Goal: Leave review/rating: Leave review/rating

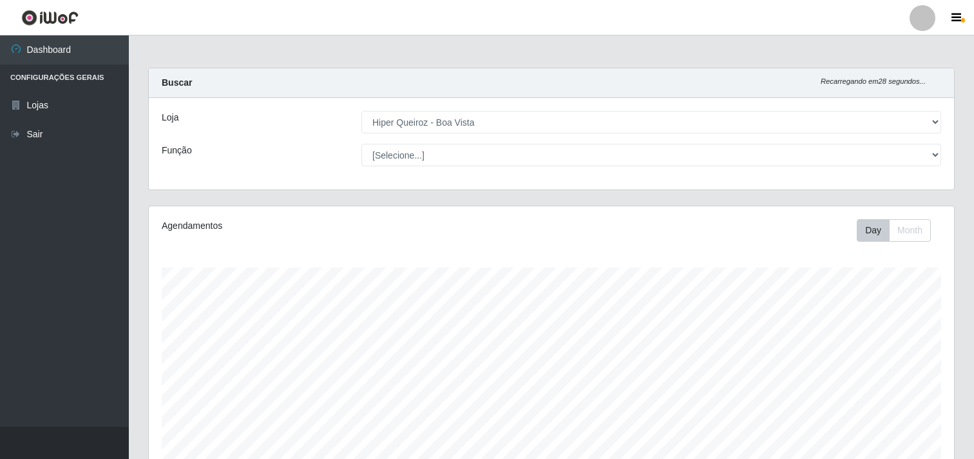
select select "514"
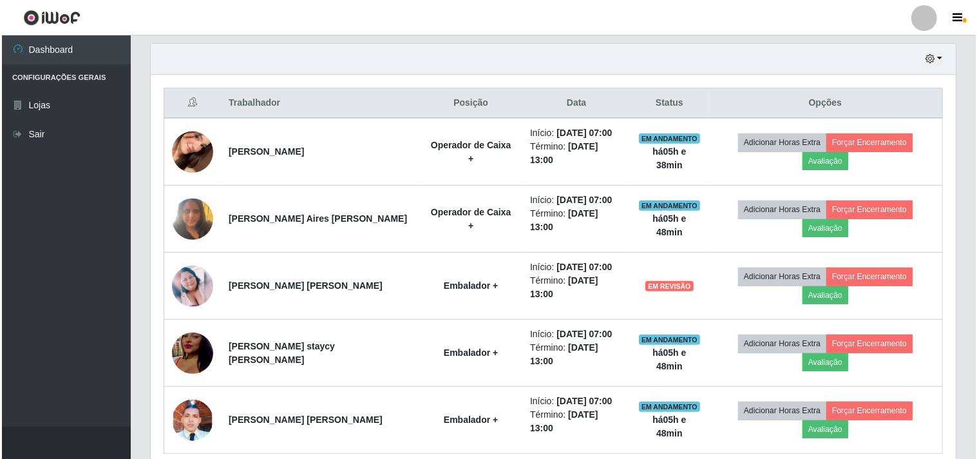
scroll to position [454, 0]
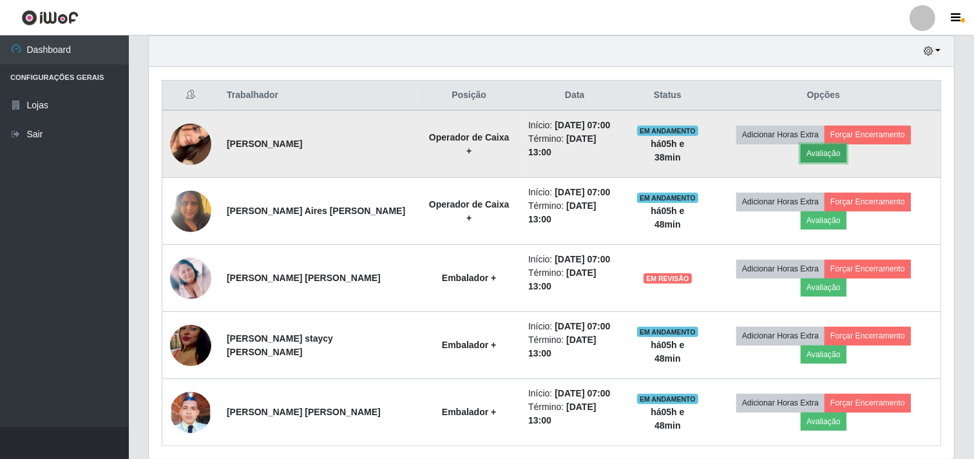
click at [847, 144] on button "Avaliação" at bounding box center [824, 153] width 46 height 18
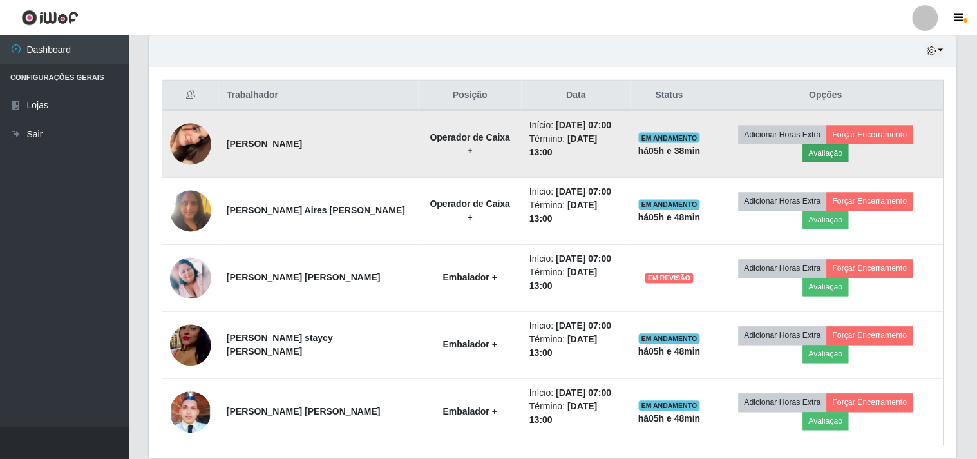
scroll to position [267, 797]
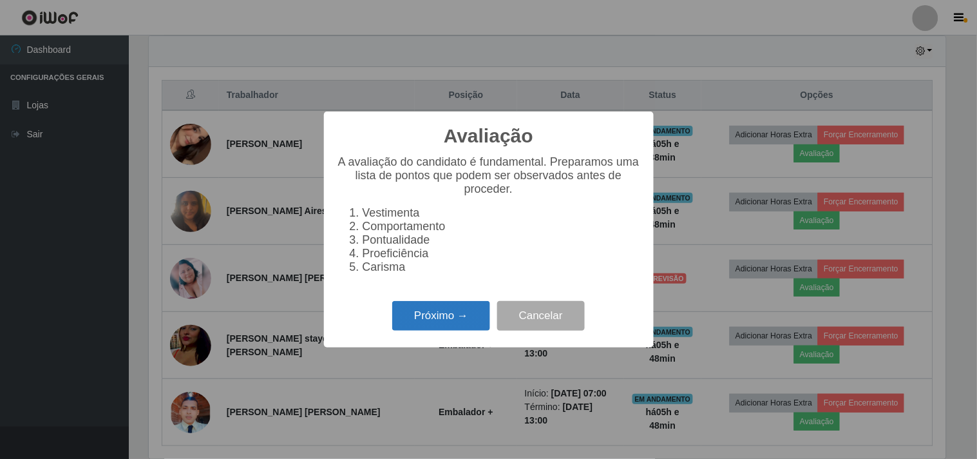
click at [452, 313] on button "Próximo →" at bounding box center [441, 316] width 98 height 30
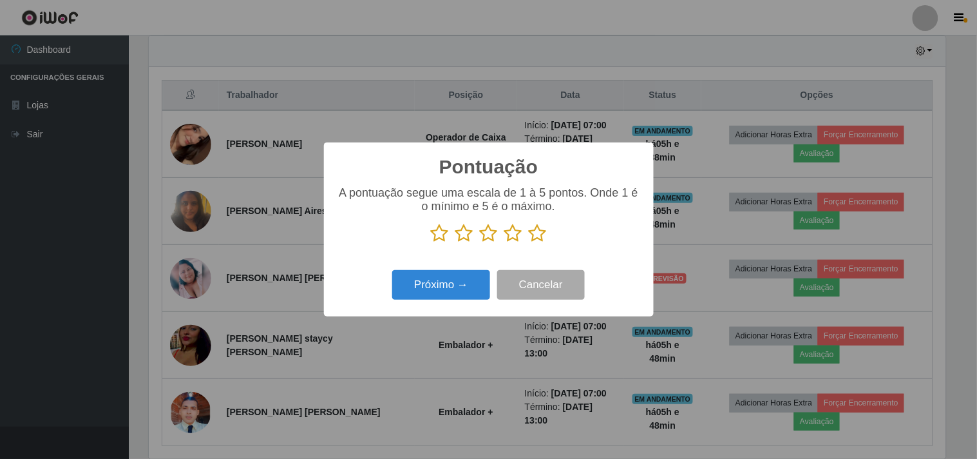
click at [543, 234] on icon at bounding box center [538, 233] width 18 height 19
click at [529, 243] on input "radio" at bounding box center [529, 243] width 0 height 0
click at [445, 282] on button "Próximo →" at bounding box center [441, 285] width 98 height 30
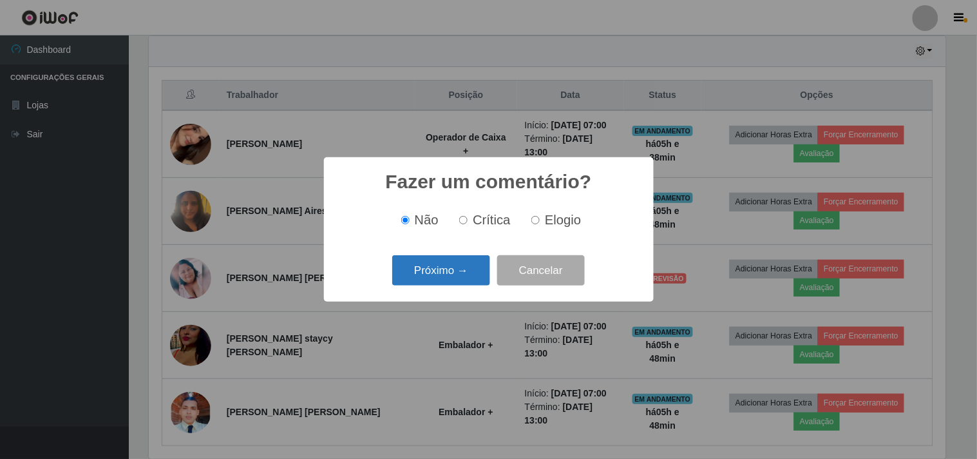
click at [441, 269] on button "Próximo →" at bounding box center [441, 270] width 98 height 30
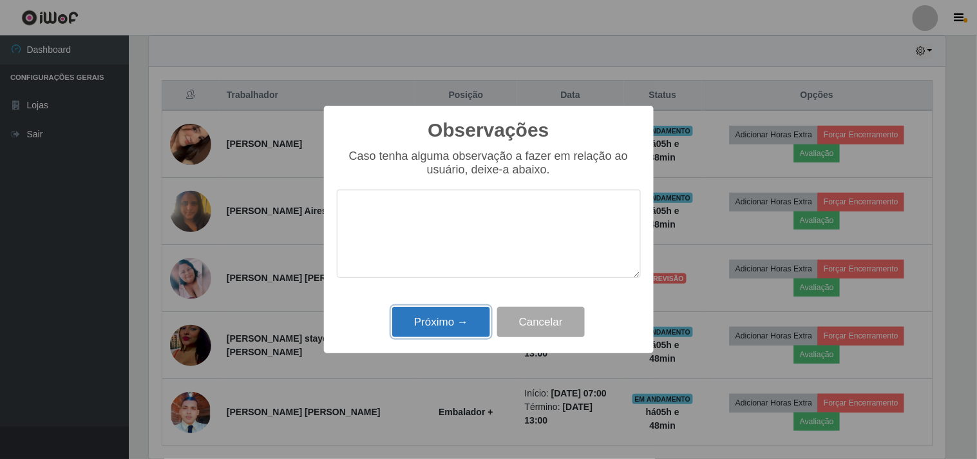
click at [428, 321] on button "Próximo →" at bounding box center [441, 322] width 98 height 30
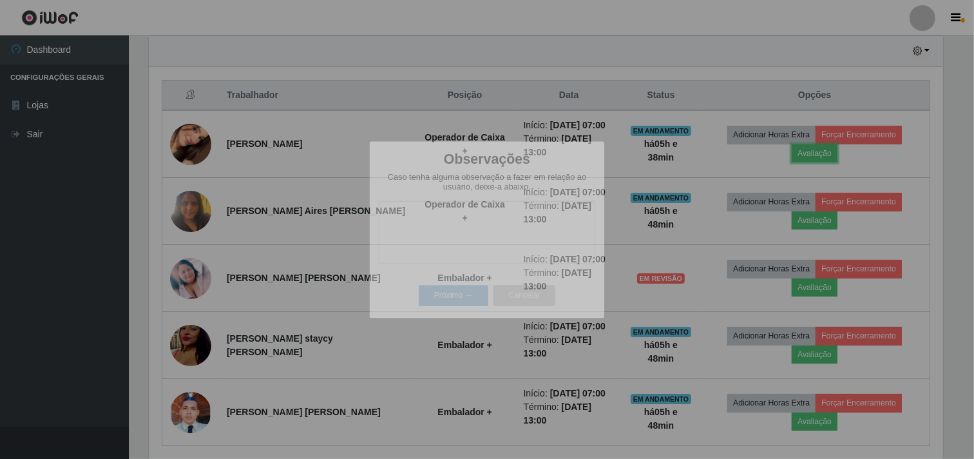
scroll to position [267, 805]
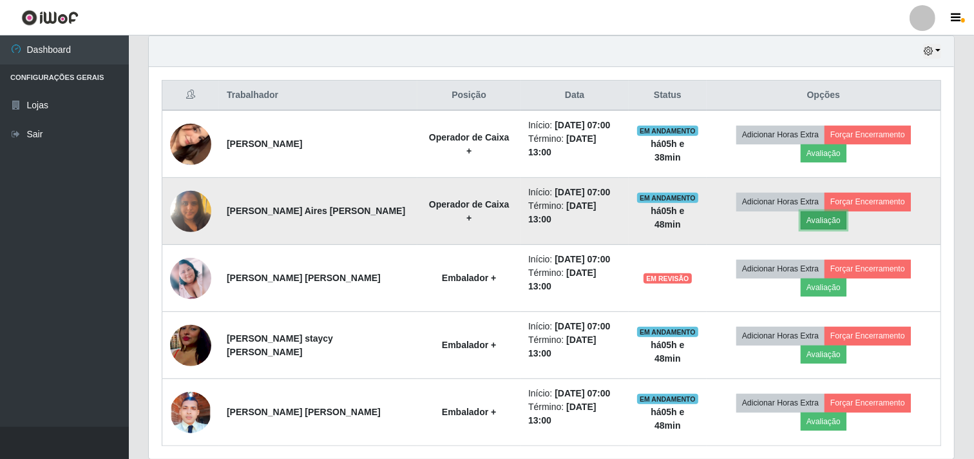
click at [847, 211] on button "Avaliação" at bounding box center [824, 220] width 46 height 18
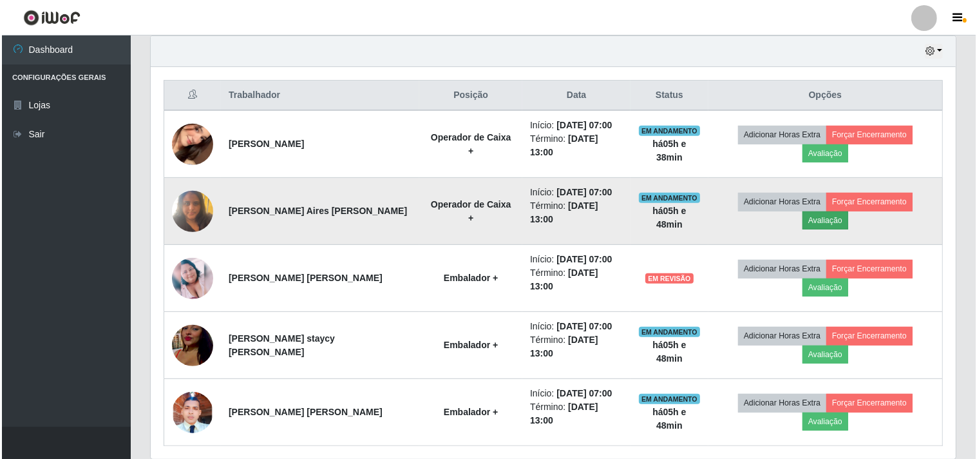
scroll to position [267, 797]
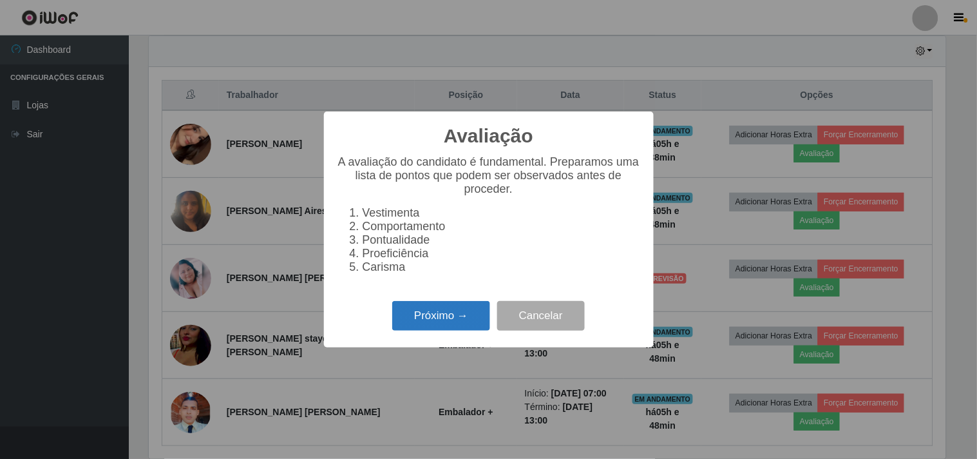
click at [453, 331] on button "Próximo →" at bounding box center [441, 316] width 98 height 30
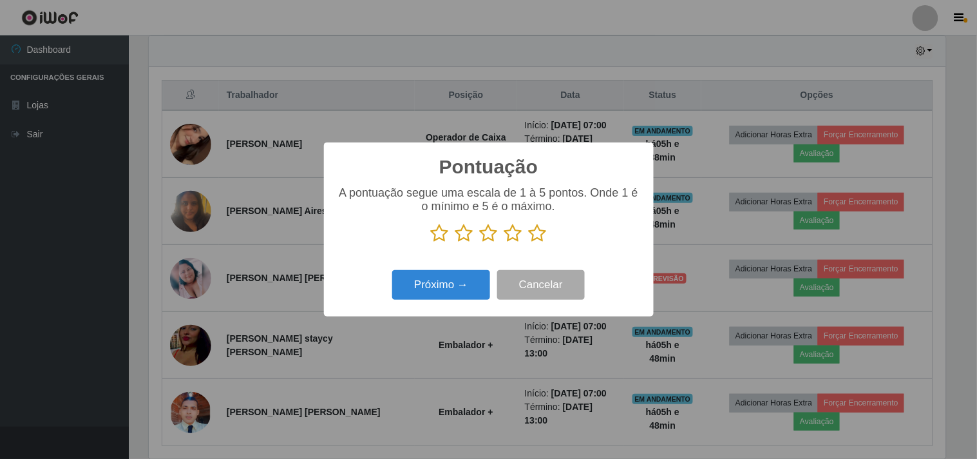
scroll to position [644083, 643553]
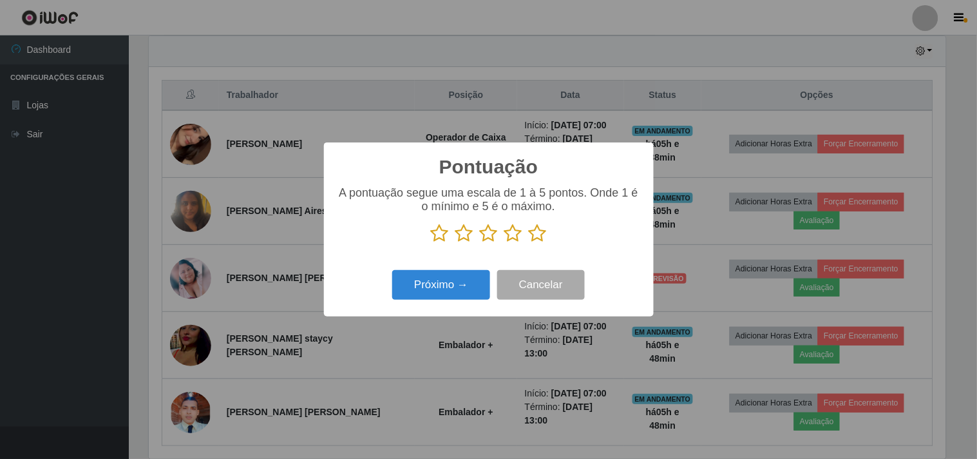
click at [536, 227] on icon at bounding box center [538, 233] width 18 height 19
click at [529, 243] on input "radio" at bounding box center [529, 243] width 0 height 0
click at [464, 278] on button "Próximo →" at bounding box center [441, 285] width 98 height 30
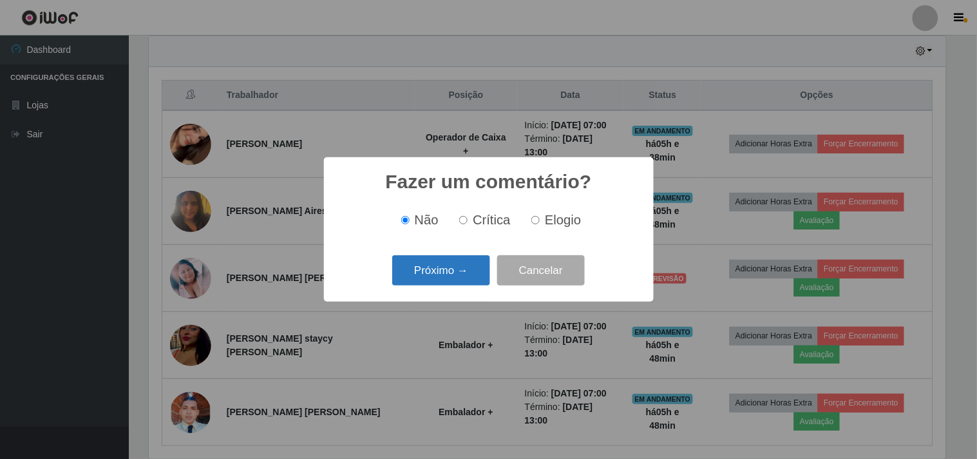
click at [465, 276] on button "Próximo →" at bounding box center [441, 270] width 98 height 30
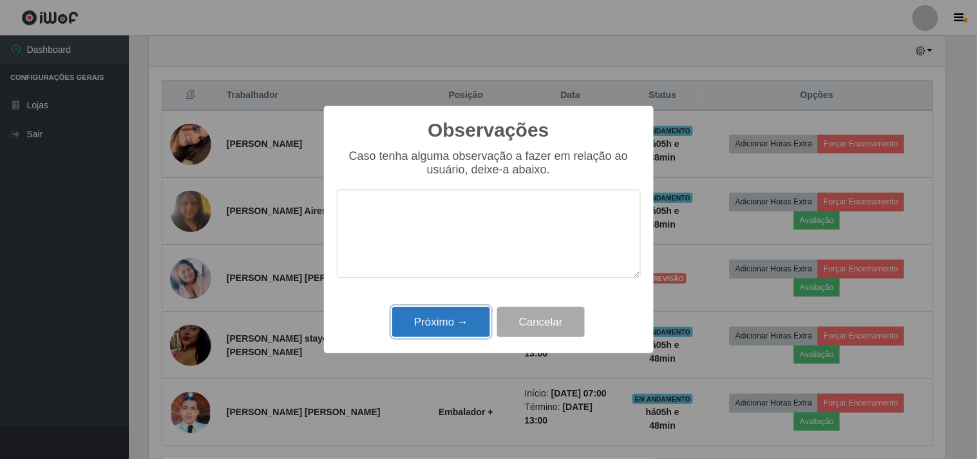
click at [435, 330] on button "Próximo →" at bounding box center [441, 322] width 98 height 30
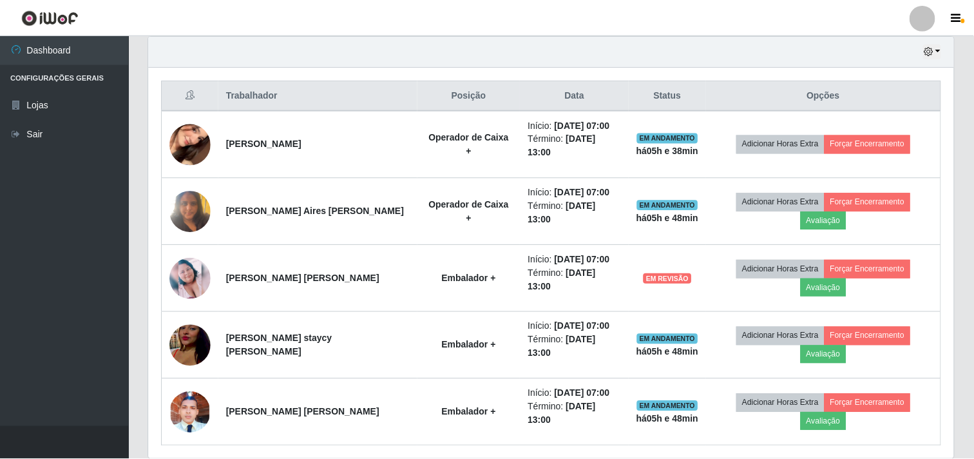
scroll to position [267, 805]
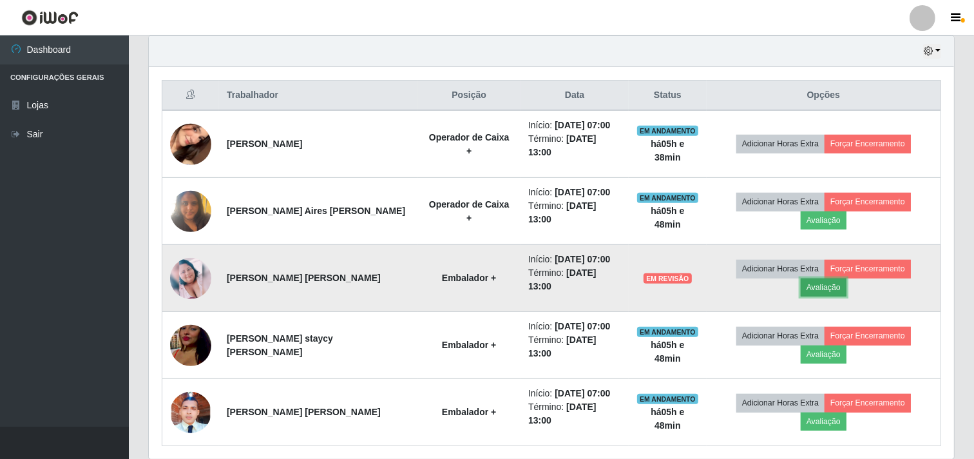
click at [847, 278] on button "Avaliação" at bounding box center [824, 287] width 46 height 18
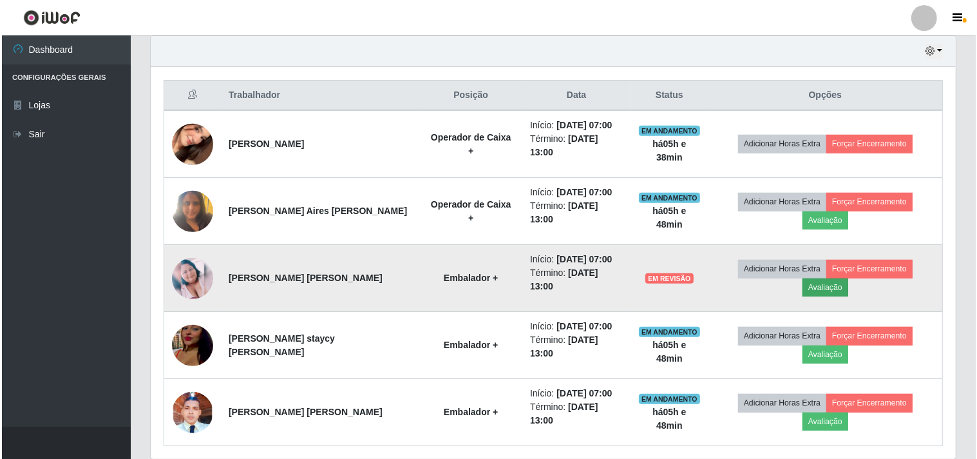
scroll to position [267, 797]
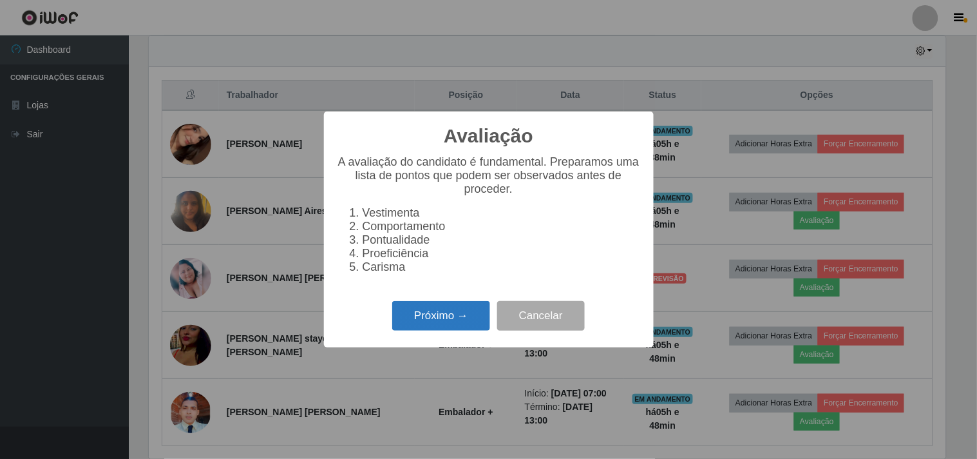
click at [432, 307] on button "Próximo →" at bounding box center [441, 316] width 98 height 30
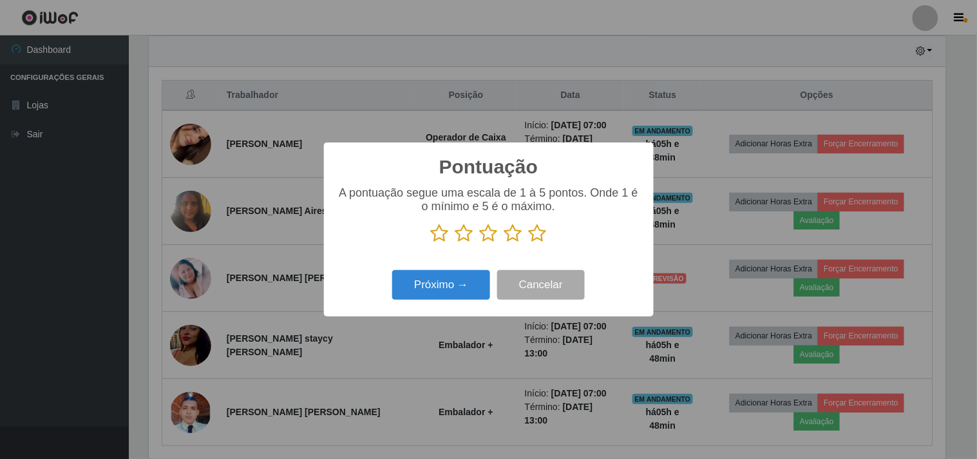
click at [539, 235] on icon at bounding box center [538, 233] width 18 height 19
click at [529, 243] on input "radio" at bounding box center [529, 243] width 0 height 0
click at [459, 307] on div "Pontuação × A pontuação segue uma escala de 1 à 5 pontos. Onde 1 é o mínimo e 5…" at bounding box center [489, 228] width 330 height 173
click at [456, 294] on button "Próximo →" at bounding box center [441, 285] width 98 height 30
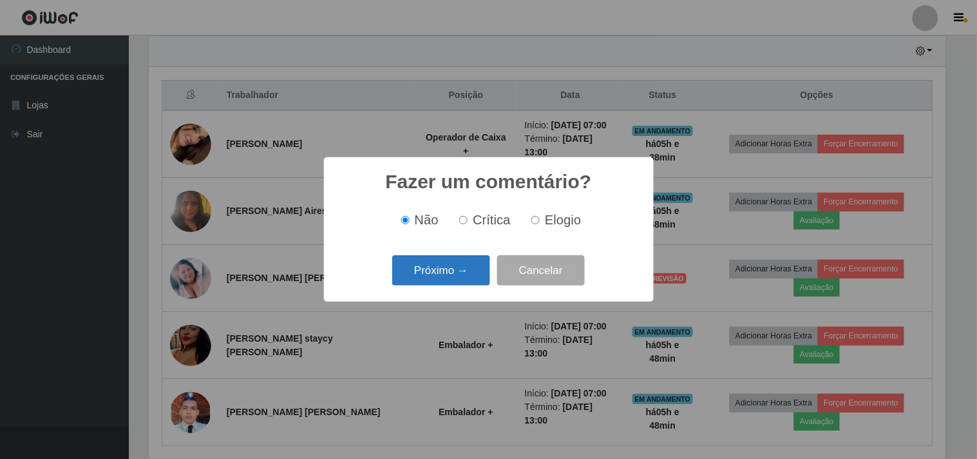
click at [458, 279] on button "Próximo →" at bounding box center [441, 270] width 98 height 30
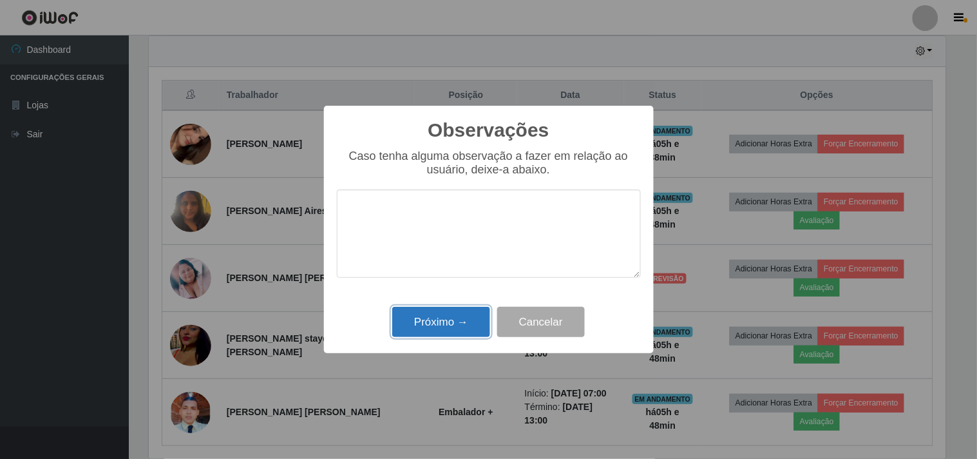
click at [434, 318] on button "Próximo →" at bounding box center [441, 322] width 98 height 30
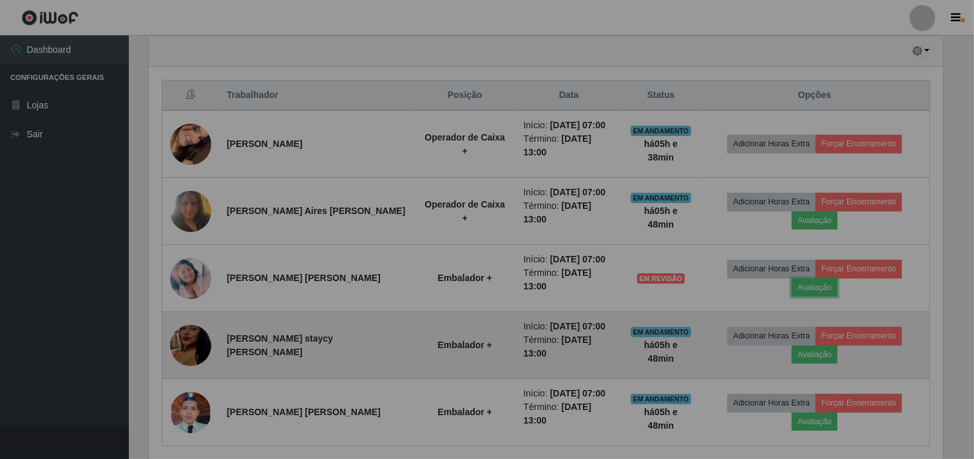
scroll to position [267, 805]
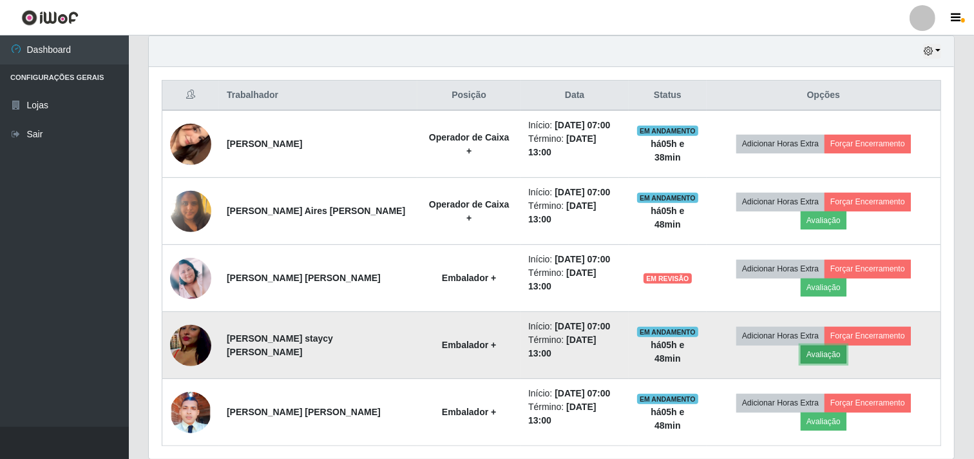
click at [847, 345] on button "Avaliação" at bounding box center [824, 354] width 46 height 18
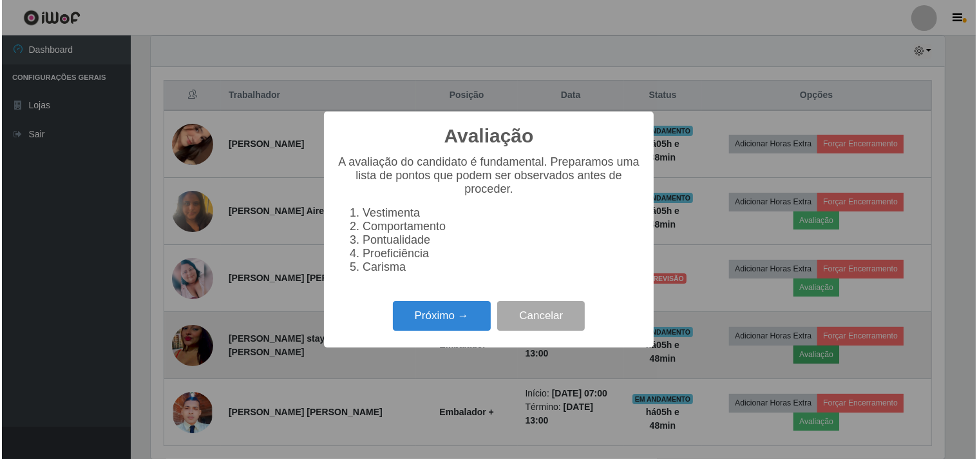
scroll to position [267, 797]
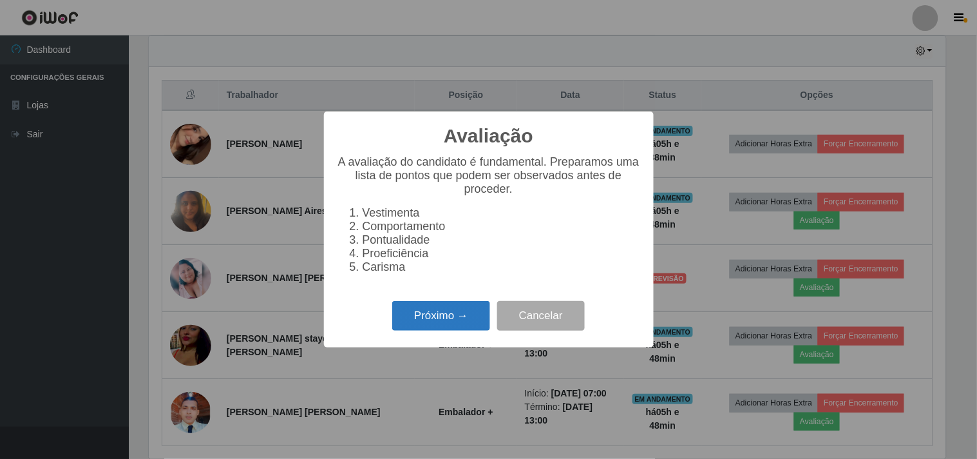
click at [435, 317] on button "Próximo →" at bounding box center [441, 316] width 98 height 30
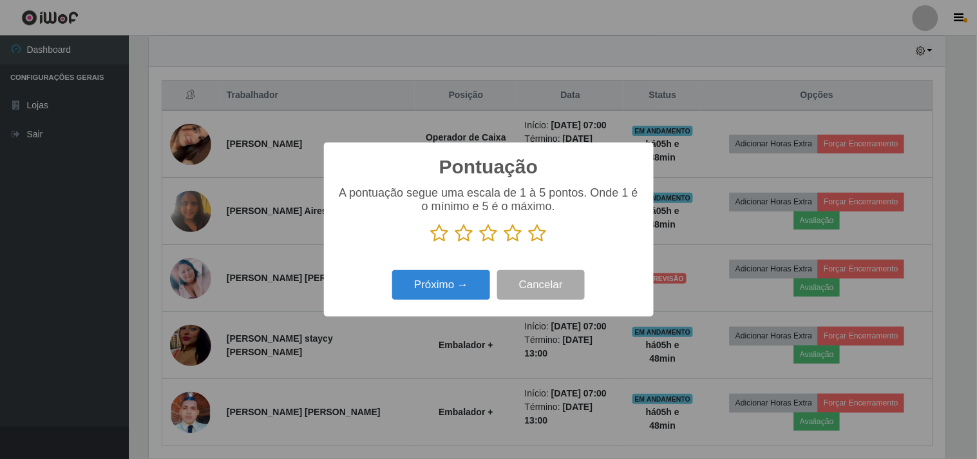
scroll to position [644083, 643553]
click at [541, 235] on icon at bounding box center [538, 233] width 18 height 19
click at [529, 243] on input "radio" at bounding box center [529, 243] width 0 height 0
click at [459, 287] on button "Próximo →" at bounding box center [441, 285] width 98 height 30
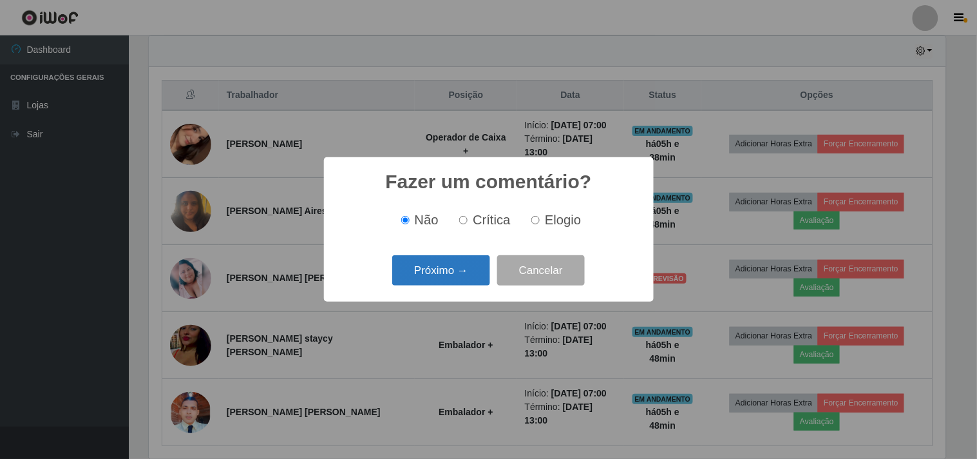
click at [467, 280] on button "Próximo →" at bounding box center [441, 270] width 98 height 30
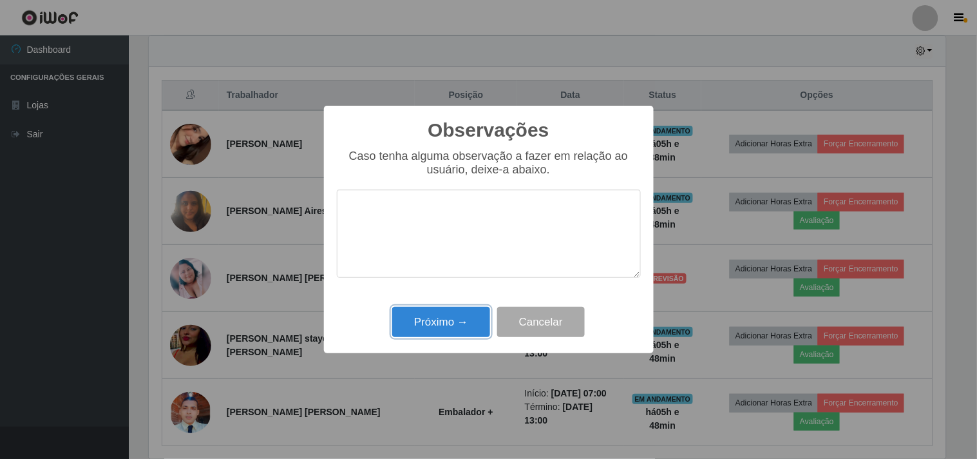
click at [428, 329] on button "Próximo →" at bounding box center [441, 322] width 98 height 30
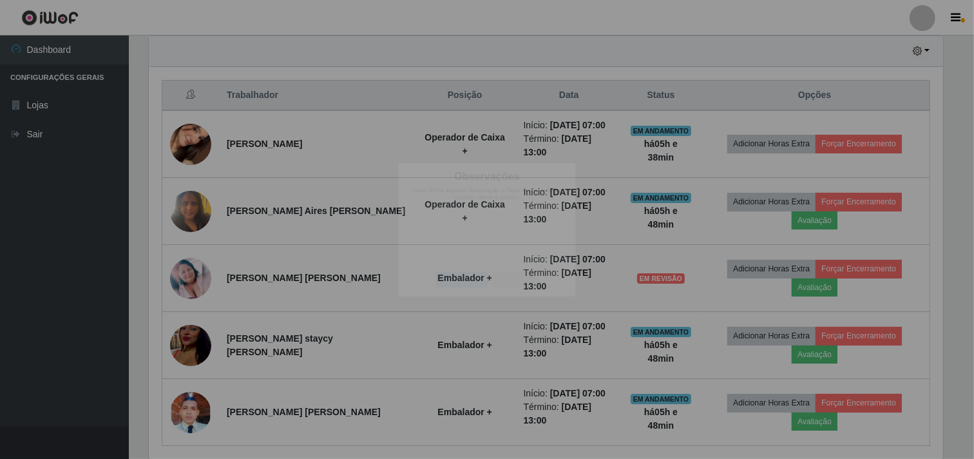
scroll to position [267, 805]
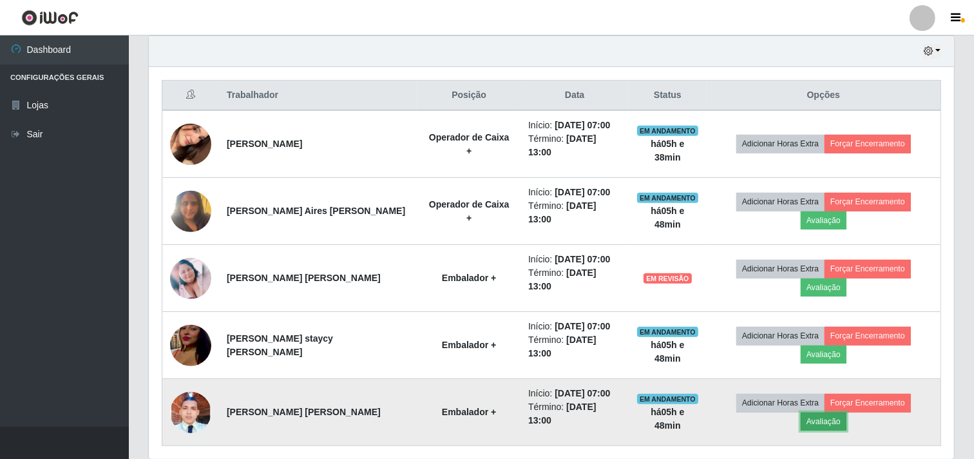
click at [847, 412] on button "Avaliação" at bounding box center [824, 421] width 46 height 18
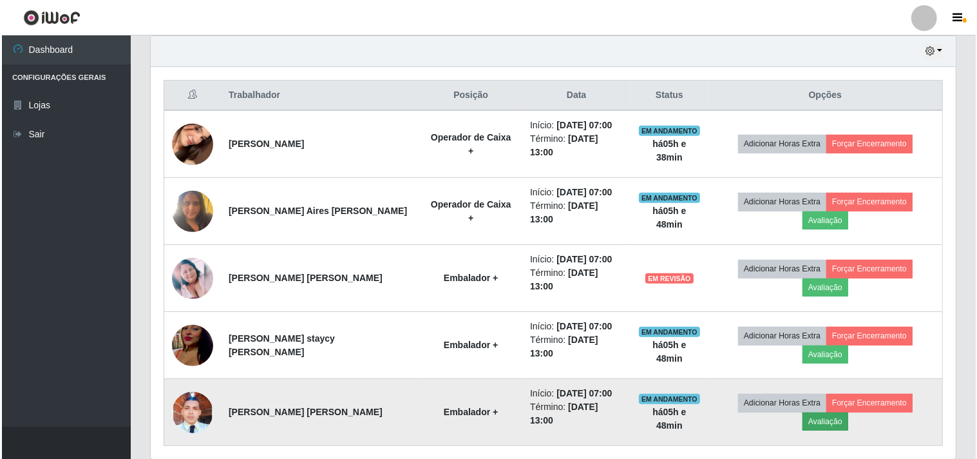
scroll to position [0, 0]
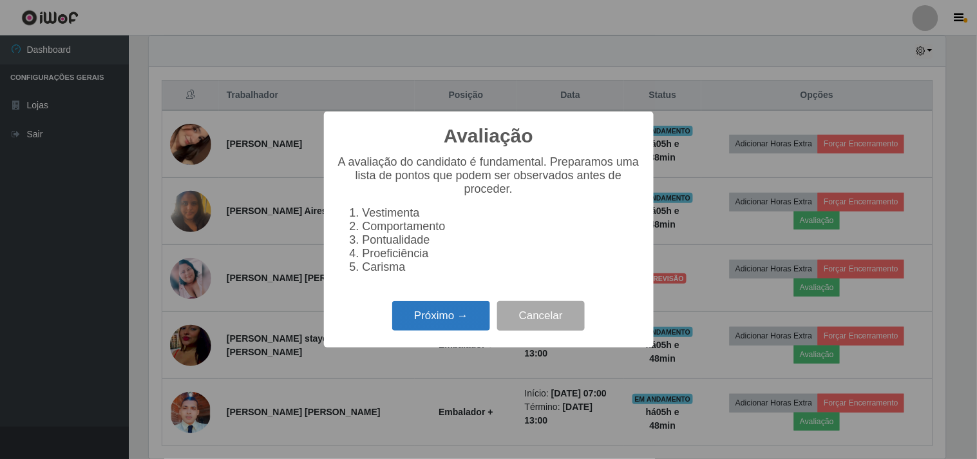
click at [441, 314] on button "Próximo →" at bounding box center [441, 316] width 98 height 30
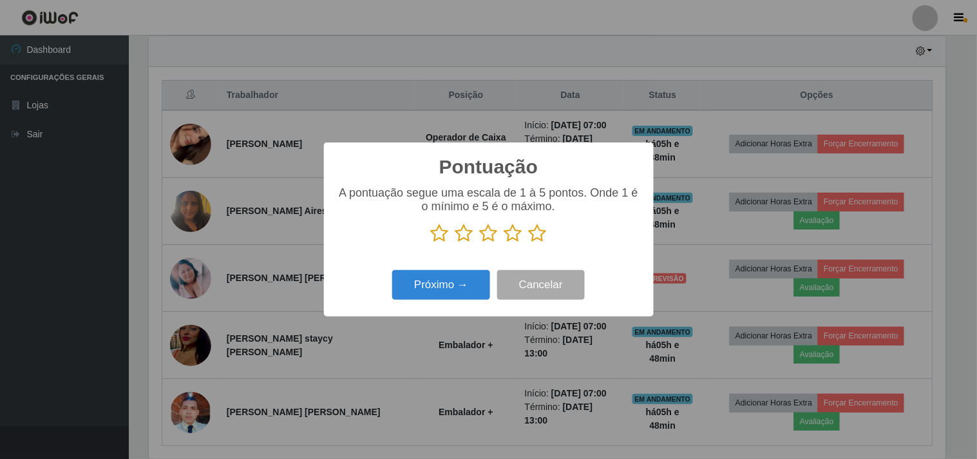
click at [543, 235] on icon at bounding box center [538, 233] width 18 height 19
click at [529, 243] on input "radio" at bounding box center [529, 243] width 0 height 0
click at [454, 287] on button "Próximo →" at bounding box center [441, 285] width 98 height 30
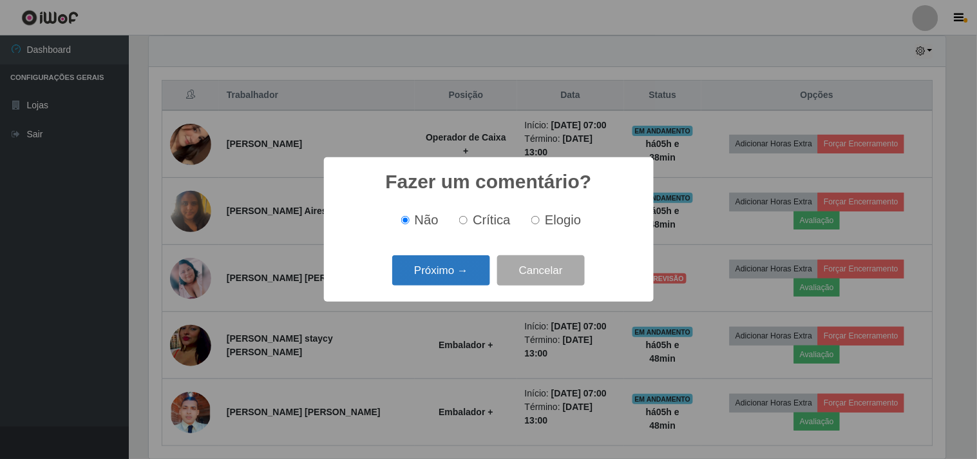
click at [464, 269] on button "Próximo →" at bounding box center [441, 270] width 98 height 30
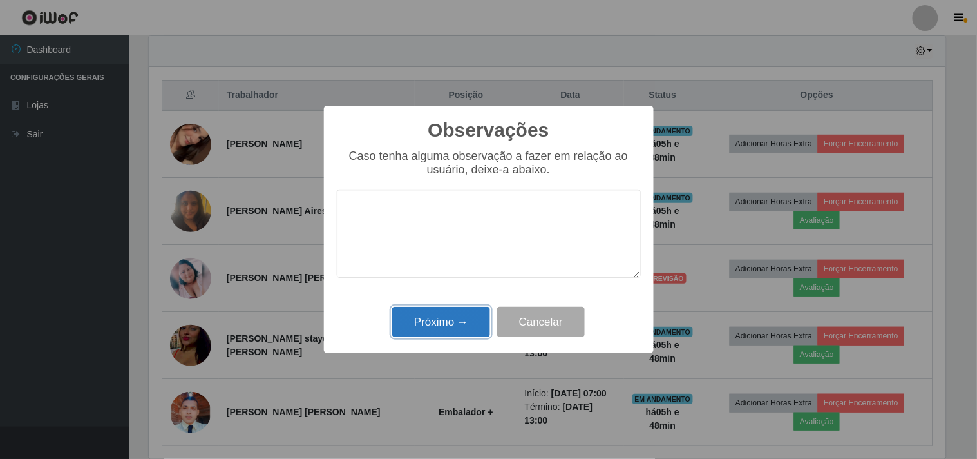
click at [450, 322] on button "Próximo →" at bounding box center [441, 322] width 98 height 30
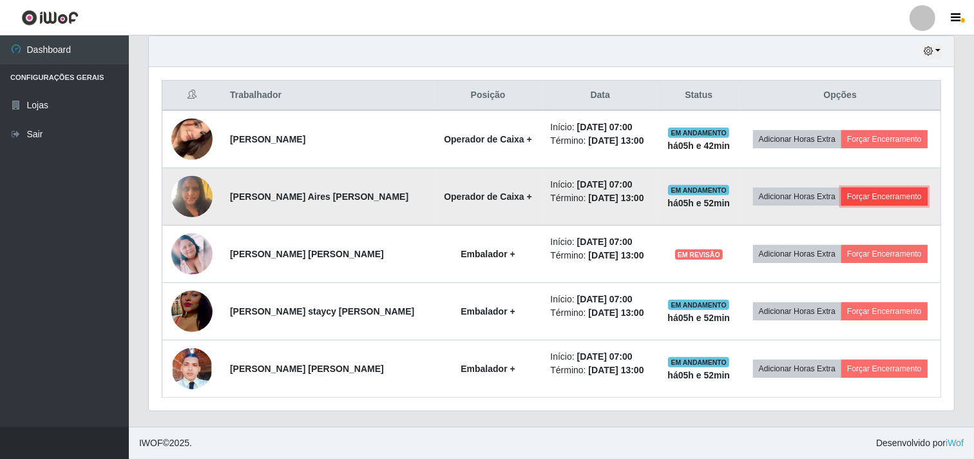
click at [894, 192] on button "Forçar Encerramento" at bounding box center [885, 197] width 86 height 18
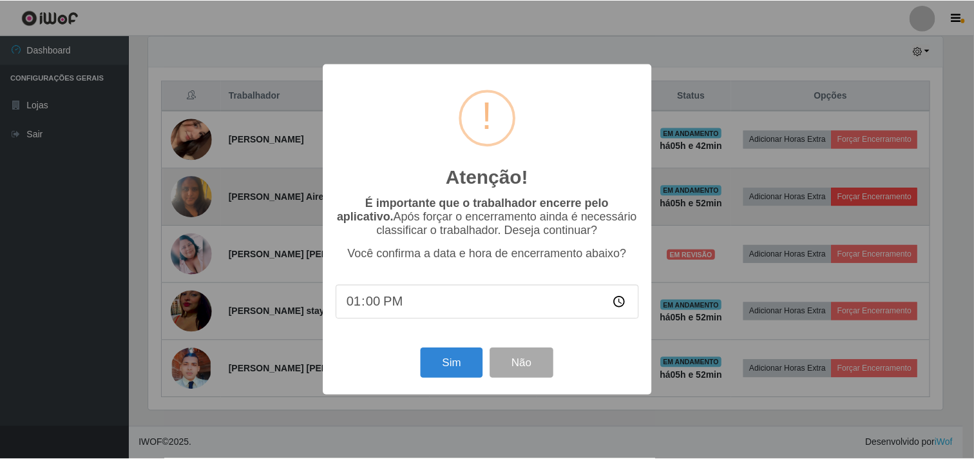
scroll to position [267, 797]
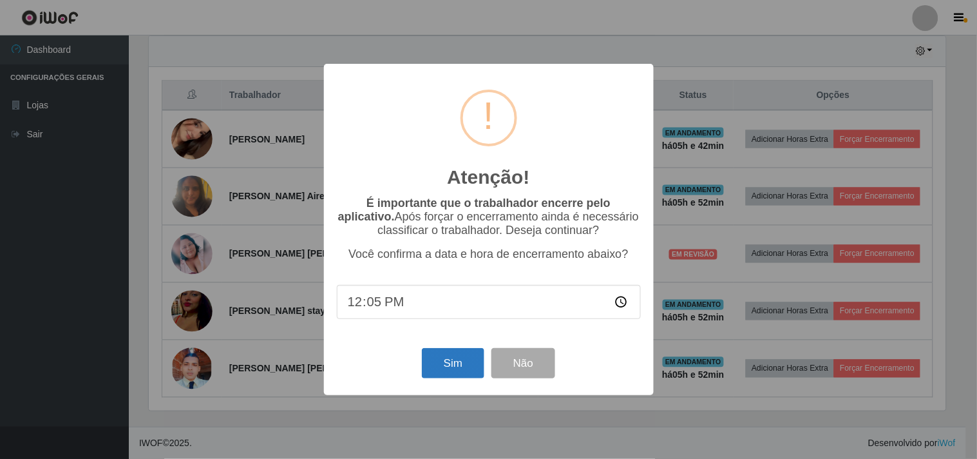
type input "12:52"
click at [457, 354] on button "Sim" at bounding box center [453, 363] width 63 height 30
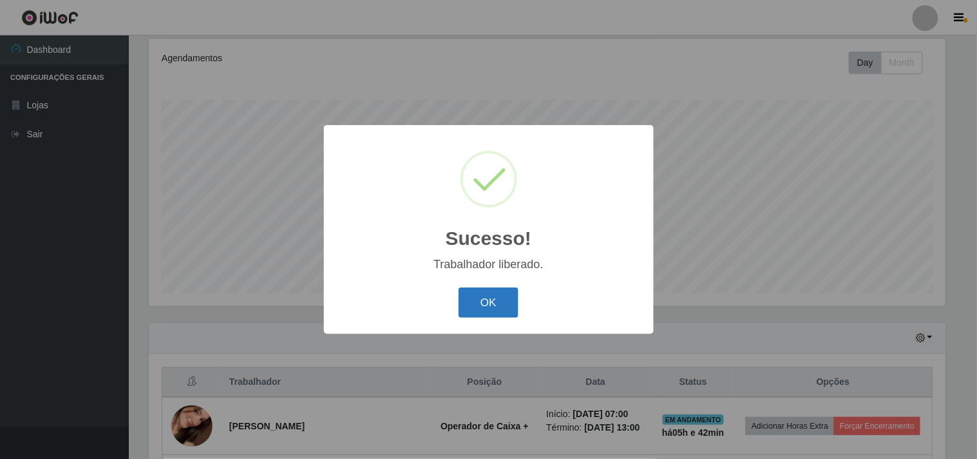
click at [483, 302] on button "OK" at bounding box center [489, 302] width 60 height 30
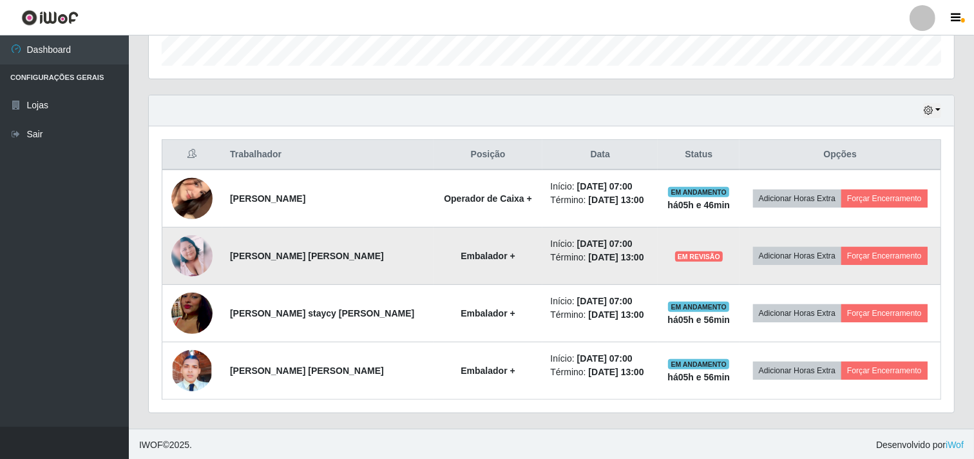
scroll to position [397, 0]
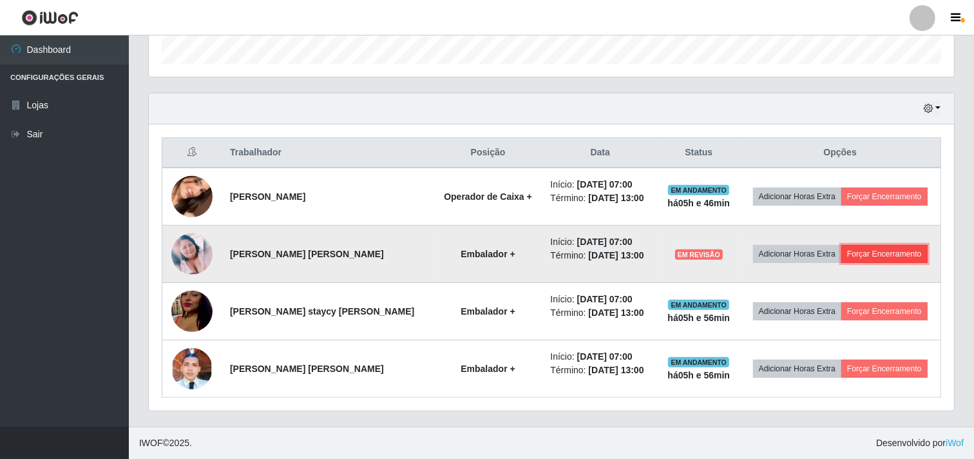
click at [880, 251] on button "Forçar Encerramento" at bounding box center [885, 254] width 86 height 18
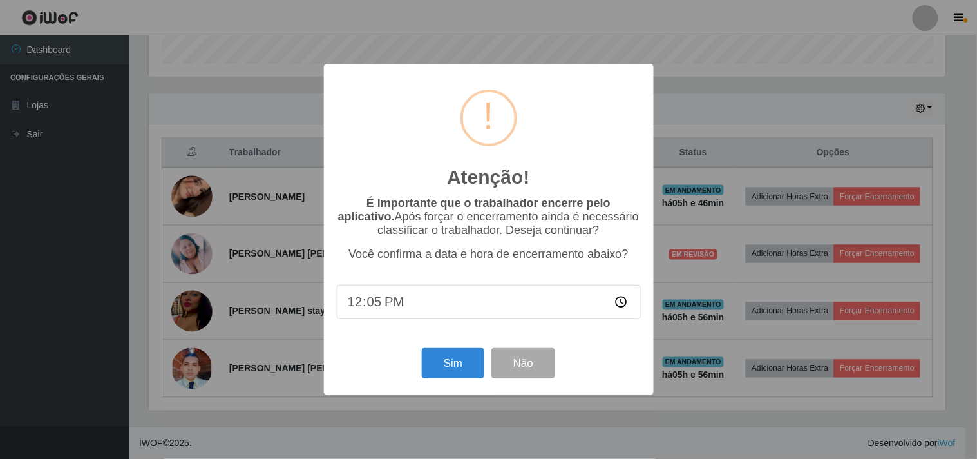
type input "12:56"
click at [454, 359] on button "Sim" at bounding box center [453, 363] width 63 height 30
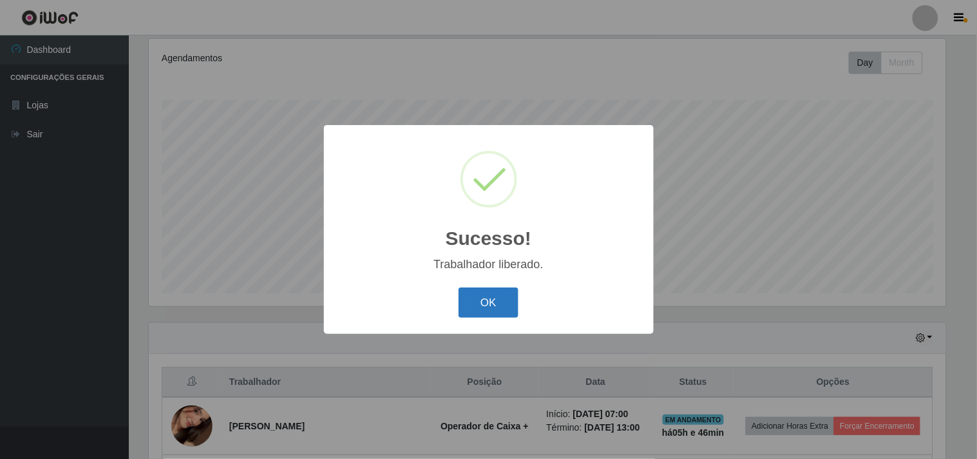
click at [483, 300] on button "OK" at bounding box center [489, 302] width 60 height 30
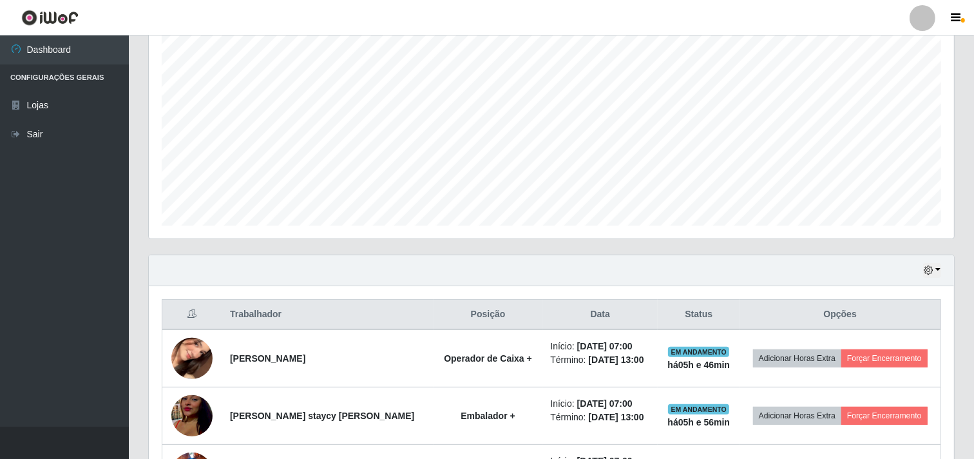
scroll to position [340, 0]
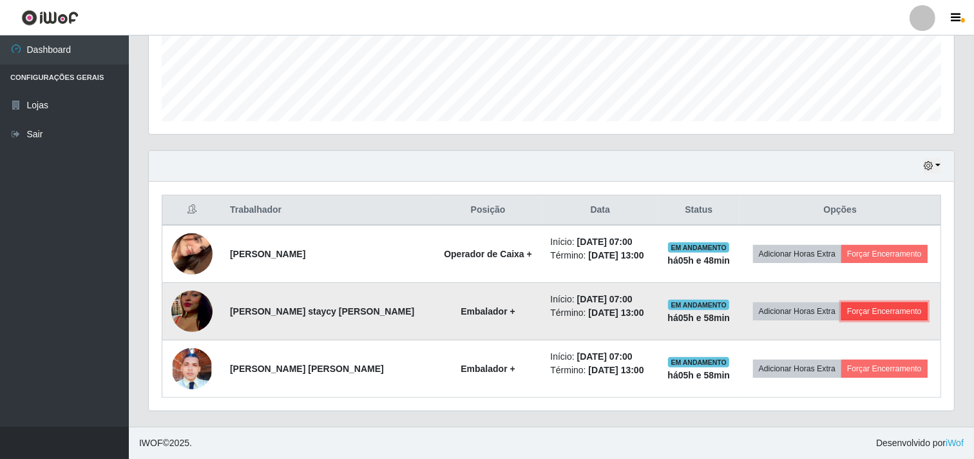
click at [870, 311] on button "Forçar Encerramento" at bounding box center [885, 311] width 86 height 18
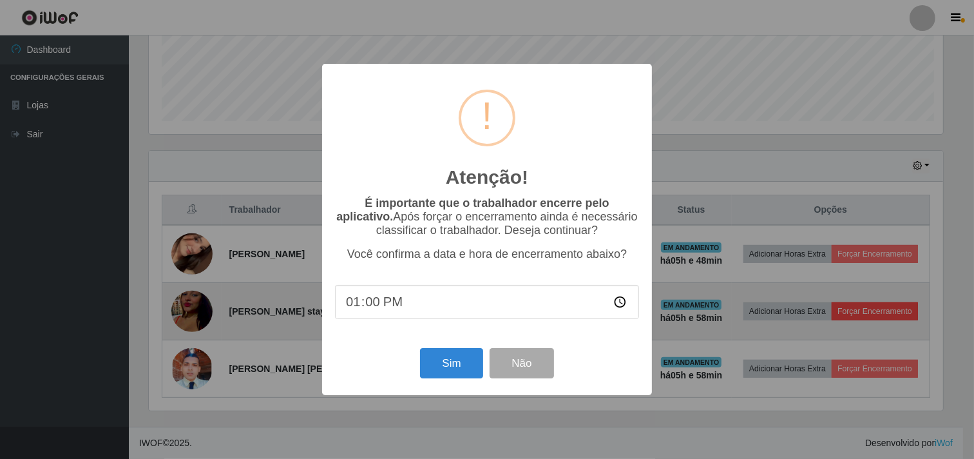
scroll to position [267, 797]
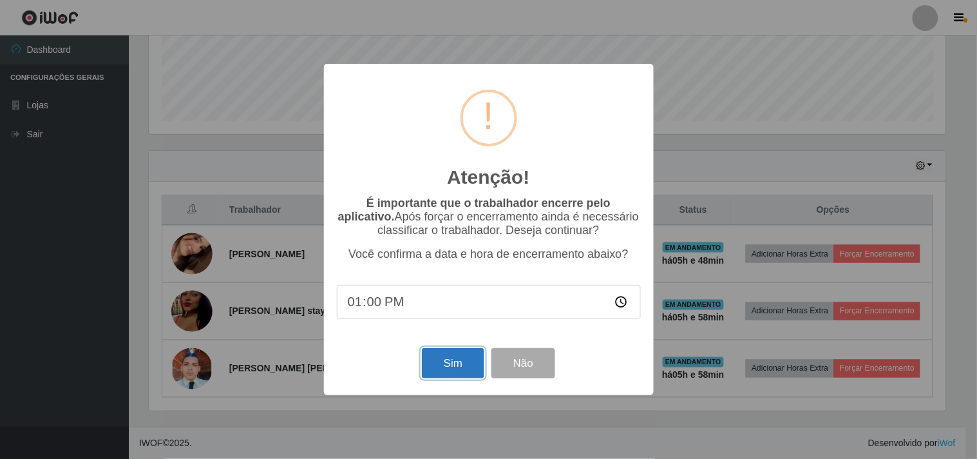
click at [445, 363] on button "Sim" at bounding box center [453, 363] width 63 height 30
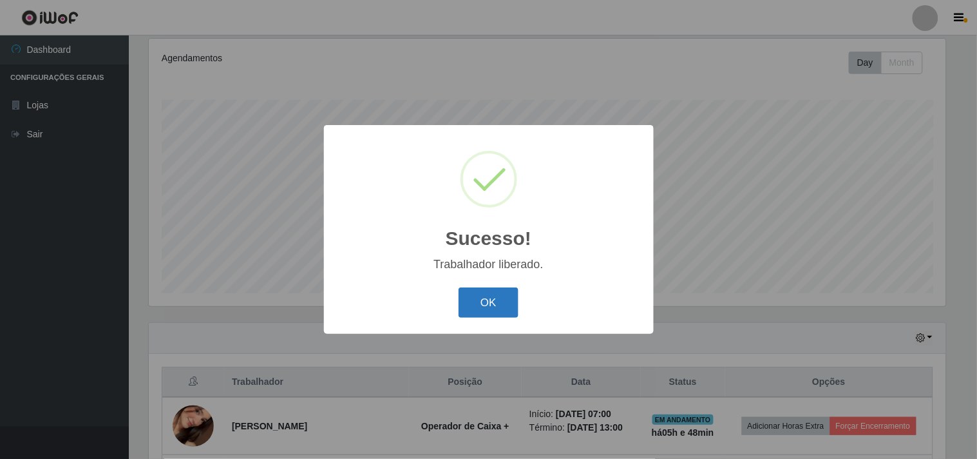
drag, startPoint x: 483, startPoint y: 305, endPoint x: 490, endPoint y: 300, distance: 8.3
click at [488, 302] on button "OK" at bounding box center [489, 302] width 60 height 30
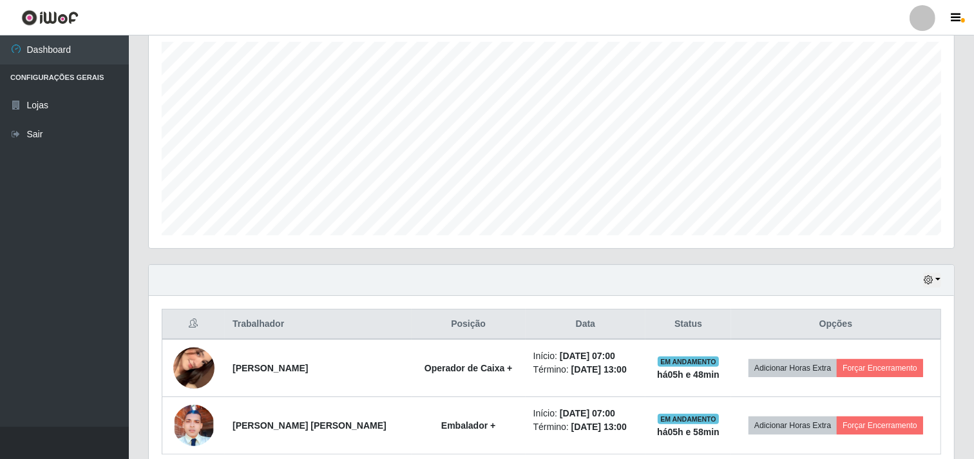
scroll to position [282, 0]
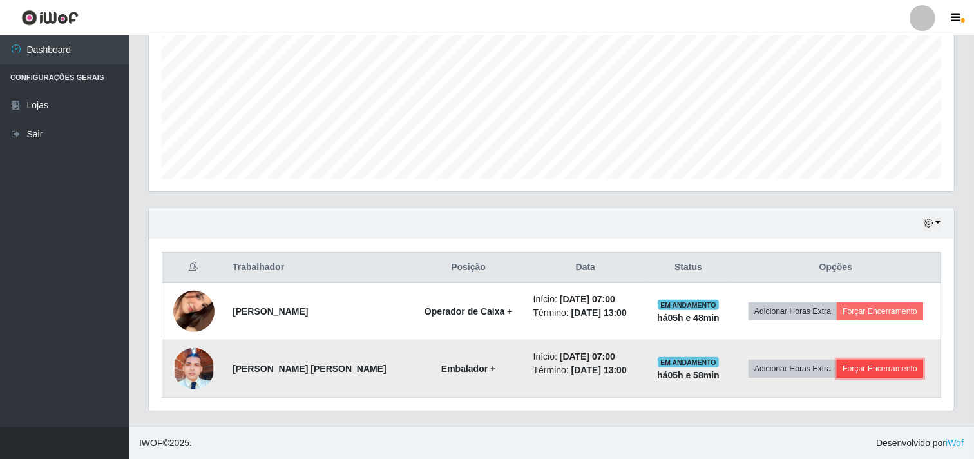
click at [867, 367] on button "Forçar Encerramento" at bounding box center [880, 369] width 86 height 18
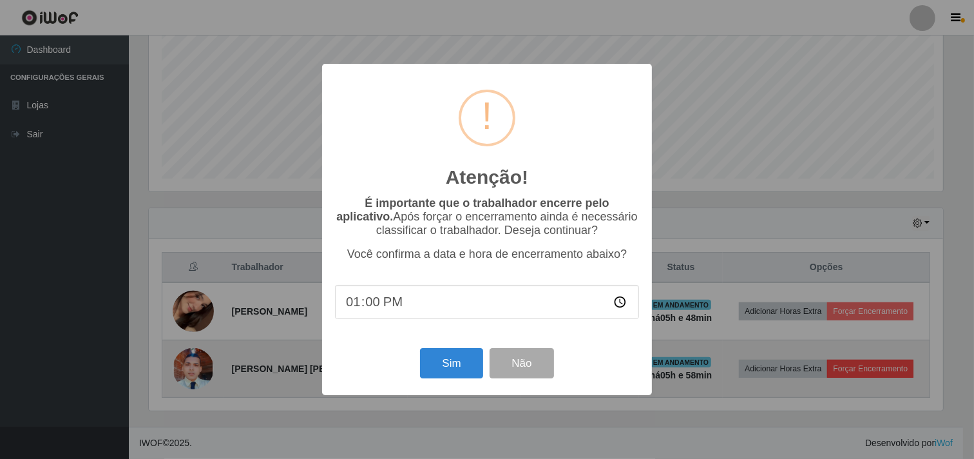
scroll to position [267, 797]
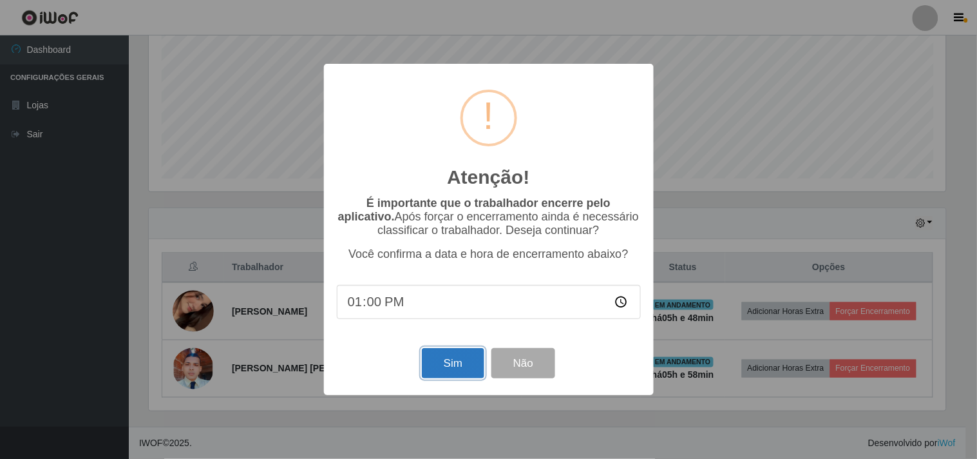
click at [464, 362] on button "Sim" at bounding box center [453, 363] width 63 height 30
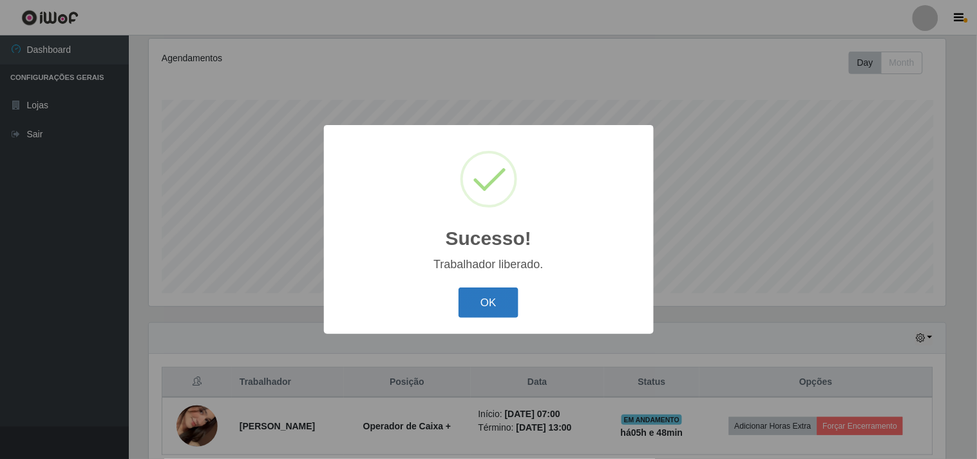
click at [506, 307] on button "OK" at bounding box center [489, 302] width 60 height 30
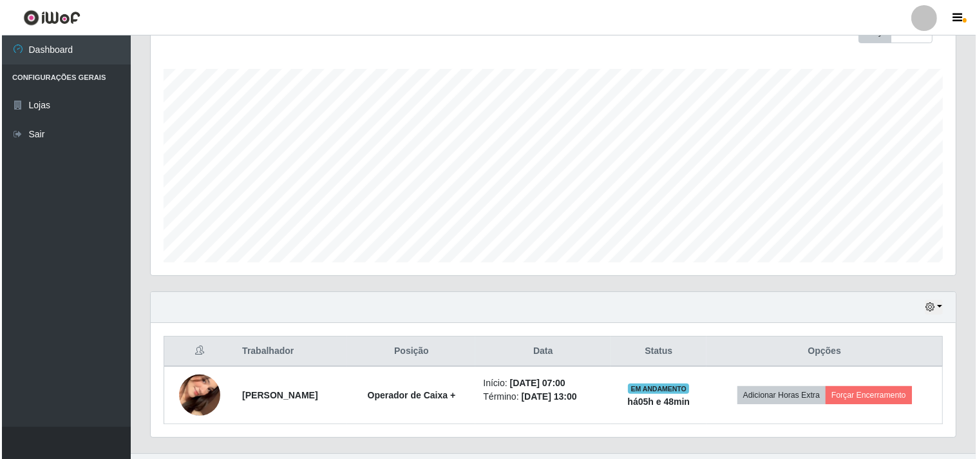
scroll to position [224, 0]
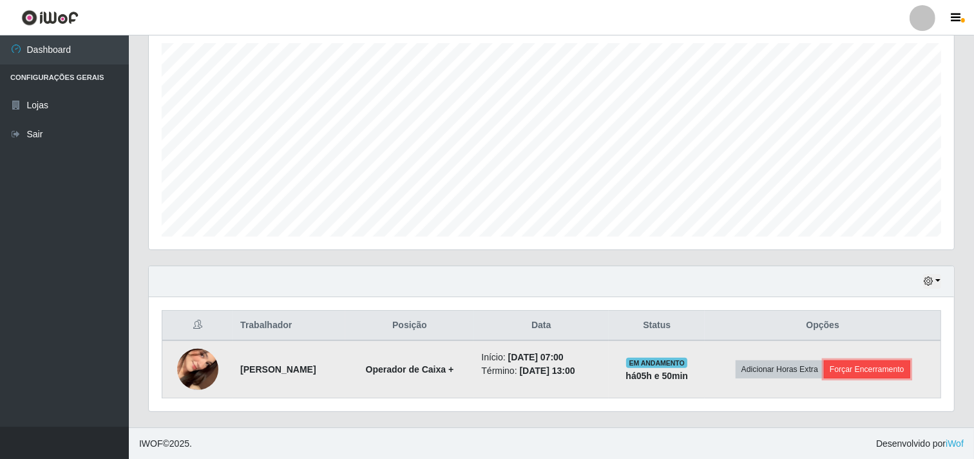
click at [868, 369] on button "Forçar Encerramento" at bounding box center [867, 369] width 86 height 18
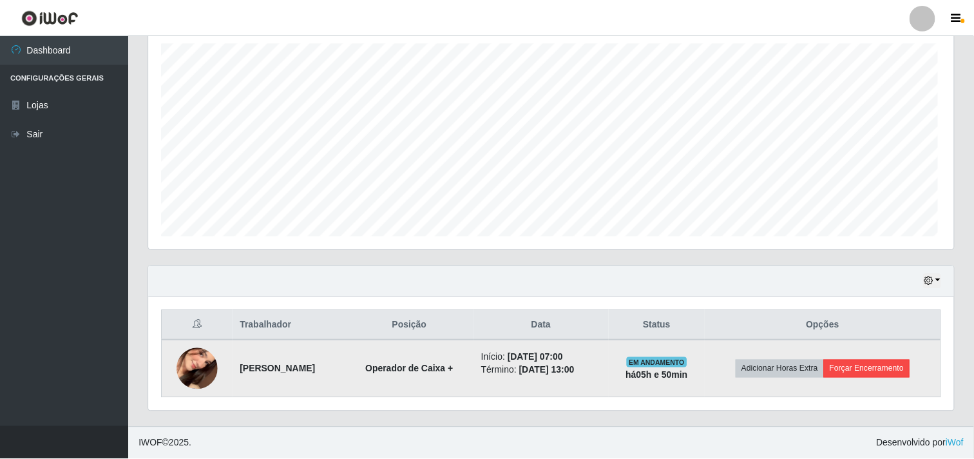
scroll to position [267, 797]
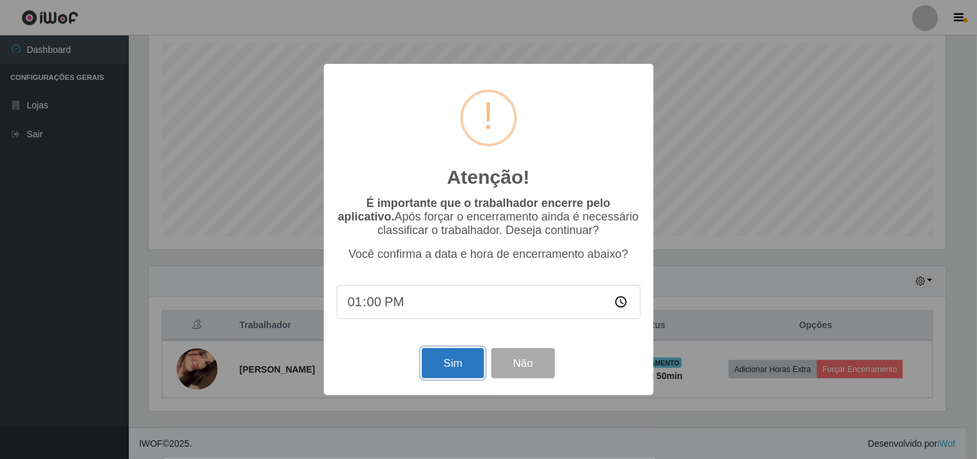
click at [464, 361] on button "Sim" at bounding box center [453, 363] width 63 height 30
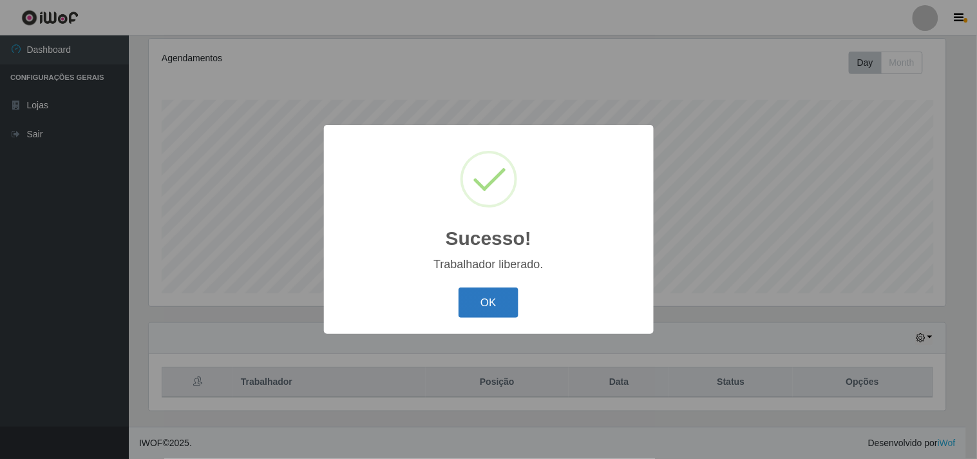
click at [484, 300] on button "OK" at bounding box center [489, 302] width 60 height 30
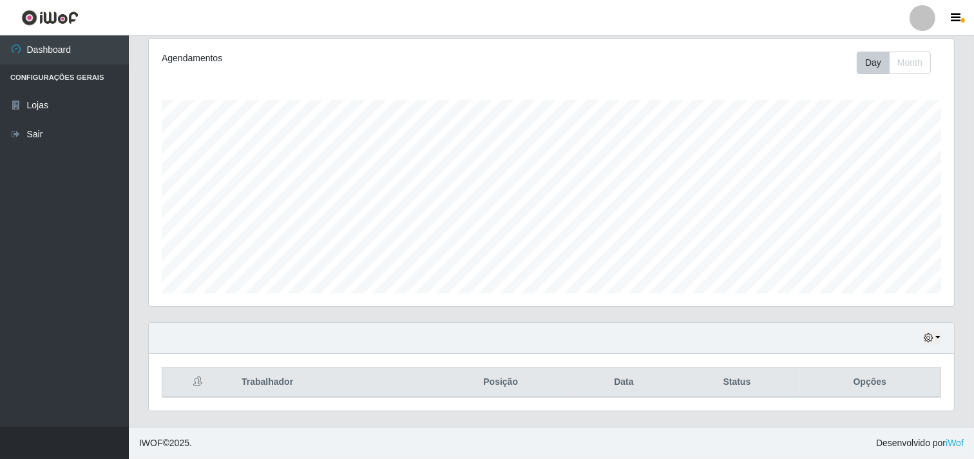
scroll to position [267, 805]
